Goal: Task Accomplishment & Management: Manage account settings

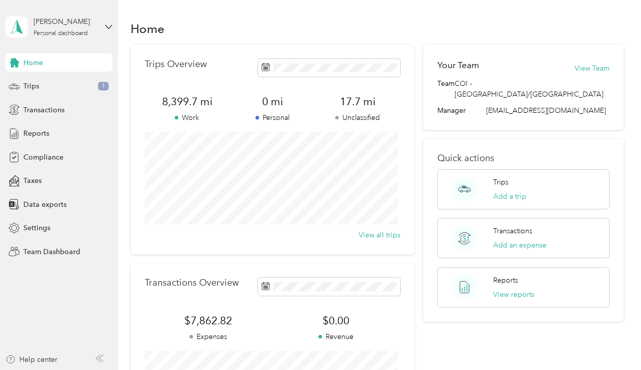
click at [108, 26] on icon at bounding box center [108, 26] width 7 height 7
click at [67, 79] on div "Team dashboard" at bounding box center [42, 83] width 54 height 11
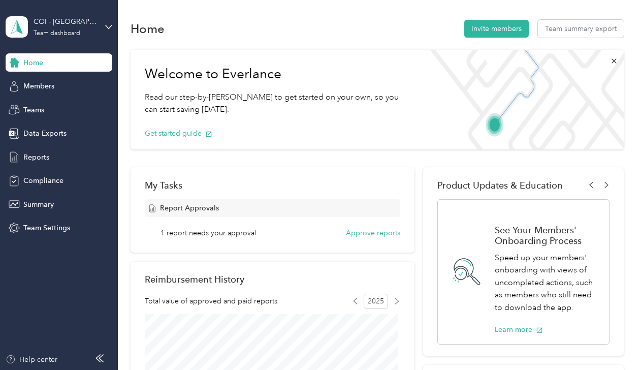
click at [369, 233] on button "Approve reports" at bounding box center [373, 233] width 54 height 11
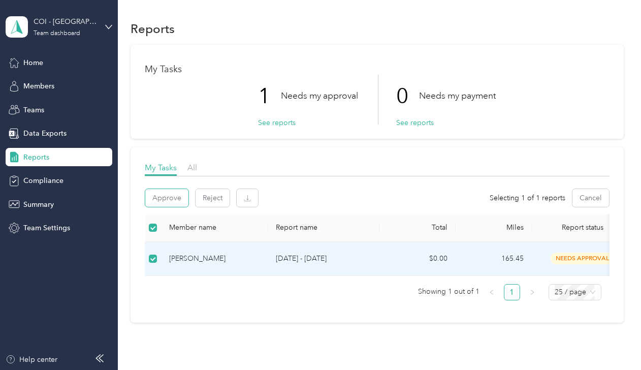
click at [168, 195] on button "Approve" at bounding box center [166, 198] width 43 height 18
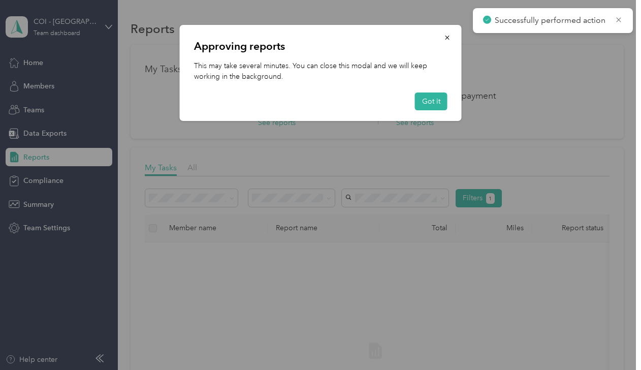
click at [433, 96] on button "Got it" at bounding box center [431, 101] width 33 height 18
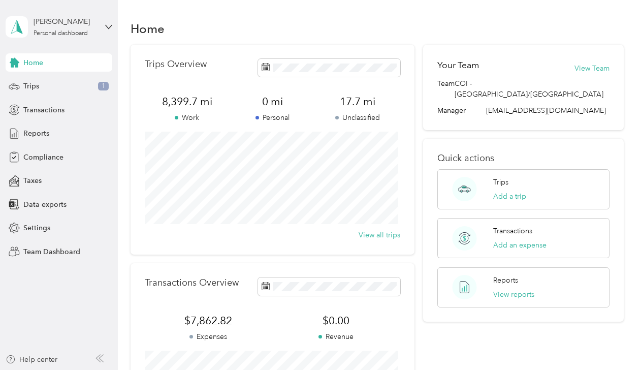
click at [109, 25] on icon at bounding box center [108, 26] width 7 height 7
click at [56, 79] on div "Team dashboard" at bounding box center [42, 79] width 54 height 11
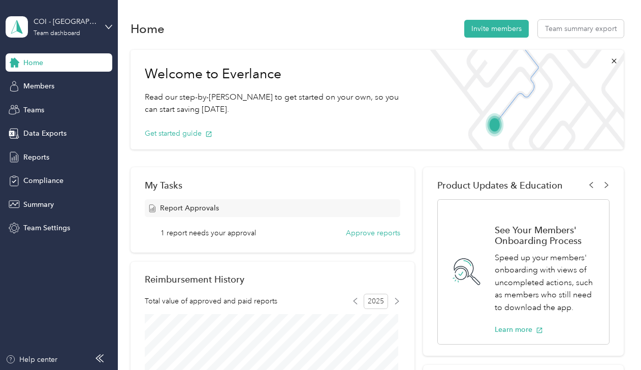
click at [381, 236] on button "Approve reports" at bounding box center [373, 233] width 54 height 11
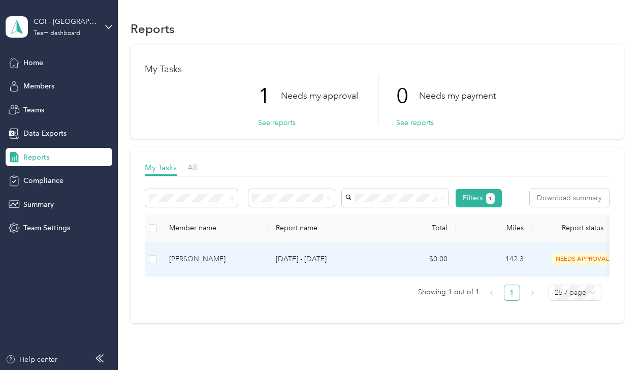
click at [160, 257] on td at bounding box center [153, 259] width 16 height 34
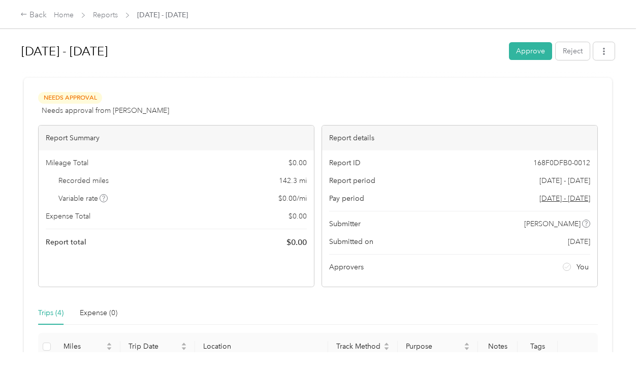
click at [25, 12] on icon at bounding box center [23, 14] width 7 height 7
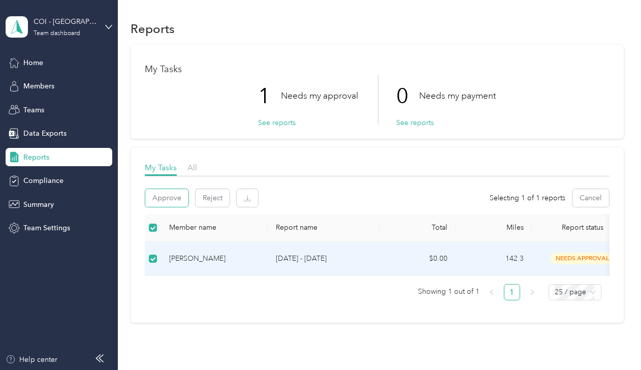
click at [177, 204] on button "Approve" at bounding box center [166, 198] width 43 height 18
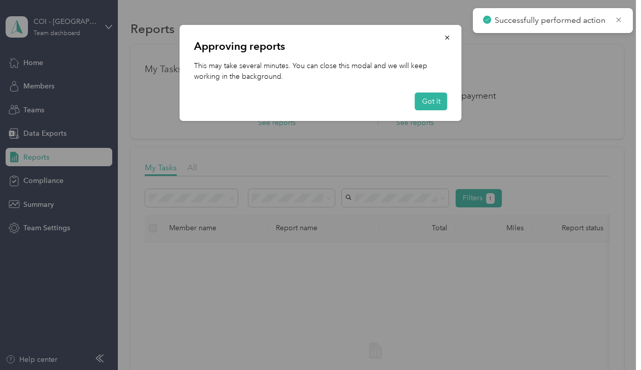
click at [442, 38] on button "button" at bounding box center [447, 37] width 21 height 18
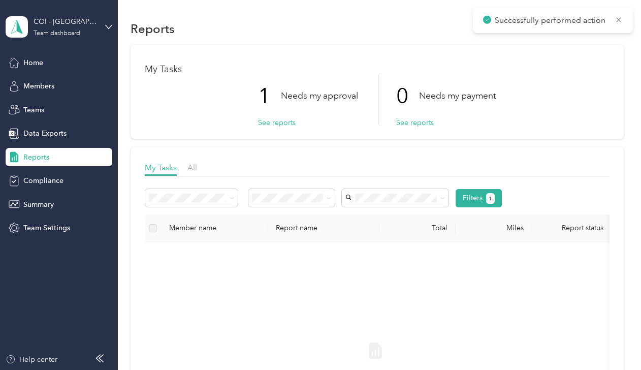
click at [274, 121] on button "See reports" at bounding box center [277, 122] width 38 height 11
